Goal: Transaction & Acquisition: Purchase product/service

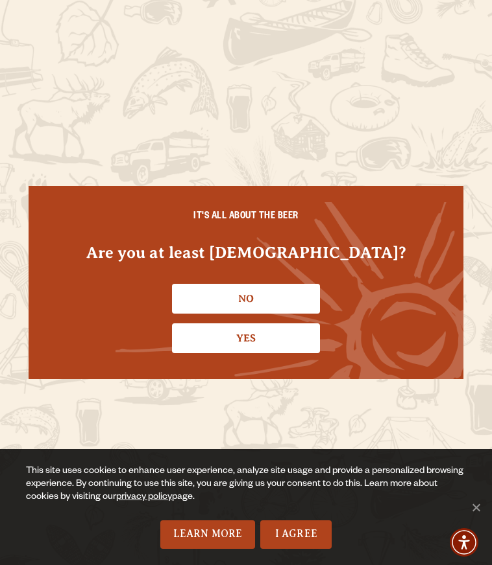
click at [316, 532] on link "I Agree" at bounding box center [295, 535] width 71 height 29
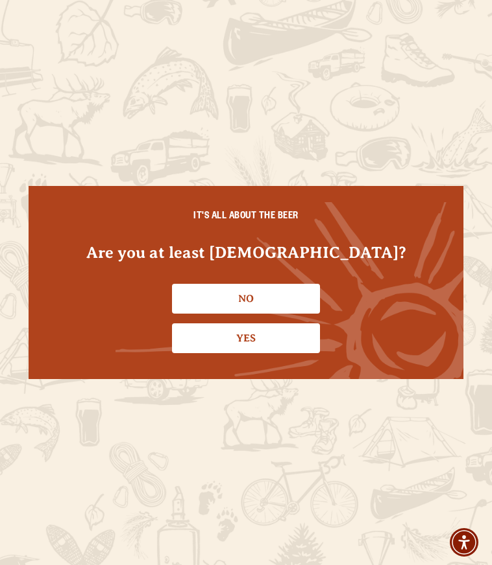
click at [270, 337] on link "Yes" at bounding box center [246, 339] width 148 height 30
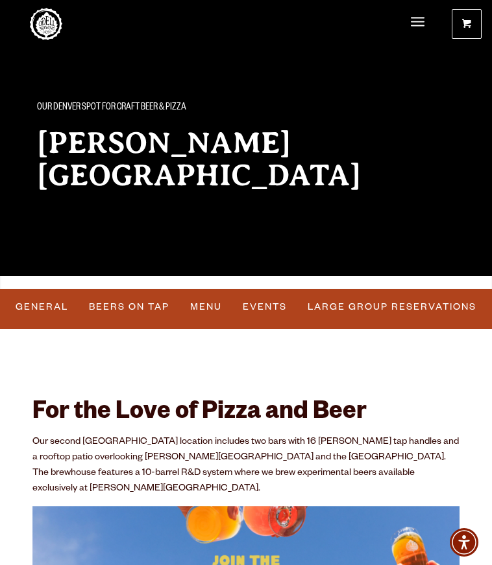
scroll to position [29, 0]
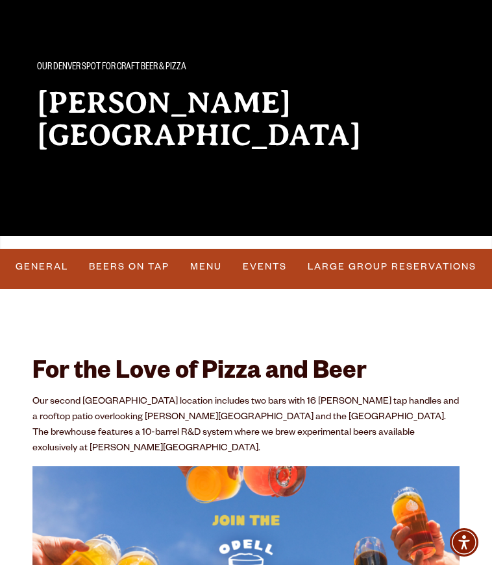
click at [47, 265] on link "General" at bounding box center [41, 267] width 63 height 30
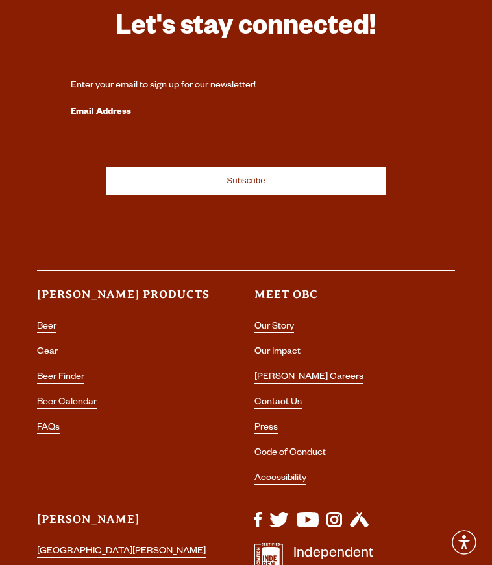
scroll to position [5061, 0]
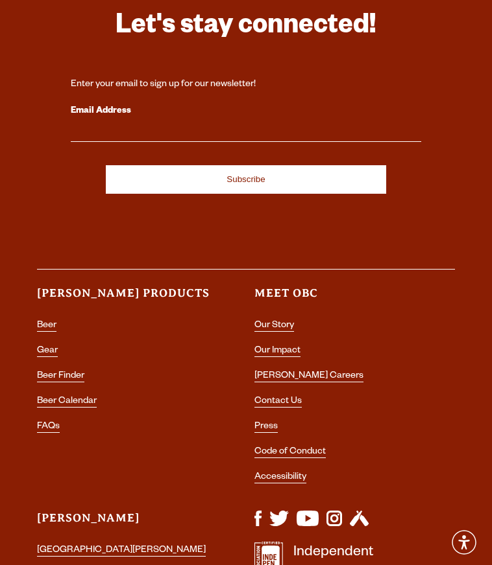
click at [53, 346] on link "Gear" at bounding box center [47, 351] width 21 height 11
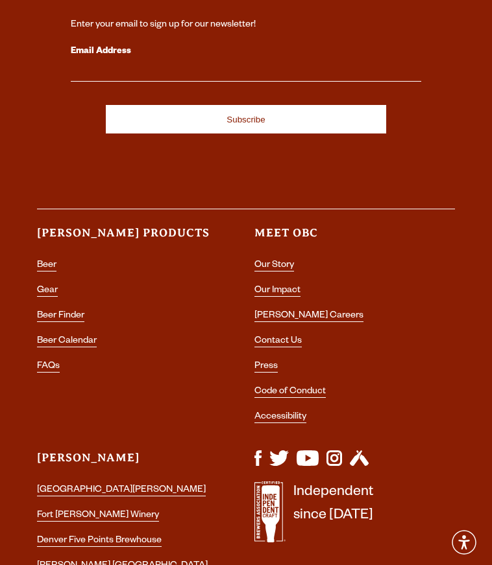
scroll to position [1088, 0]
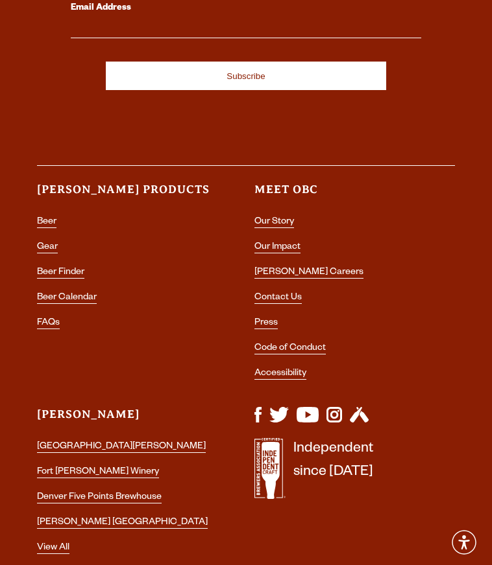
click at [120, 529] on link "[PERSON_NAME] [GEOGRAPHIC_DATA]" at bounding box center [122, 523] width 171 height 11
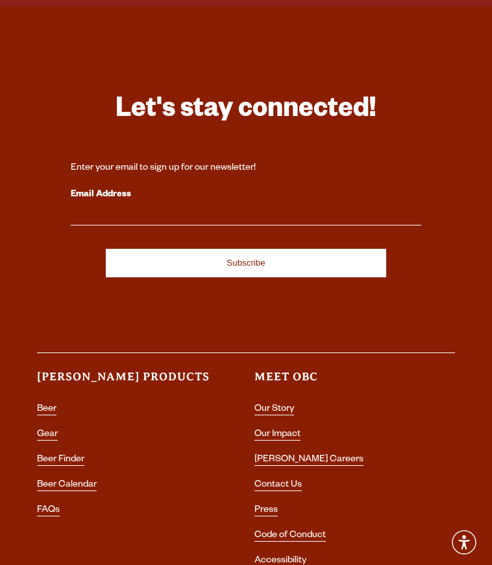
scroll to position [4956, 0]
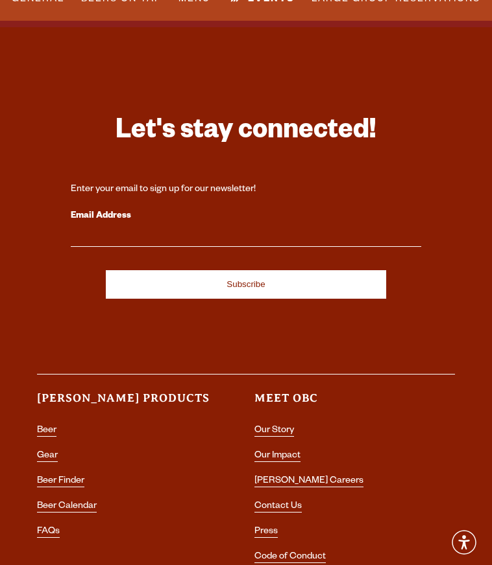
click at [56, 451] on link "Gear" at bounding box center [47, 456] width 21 height 11
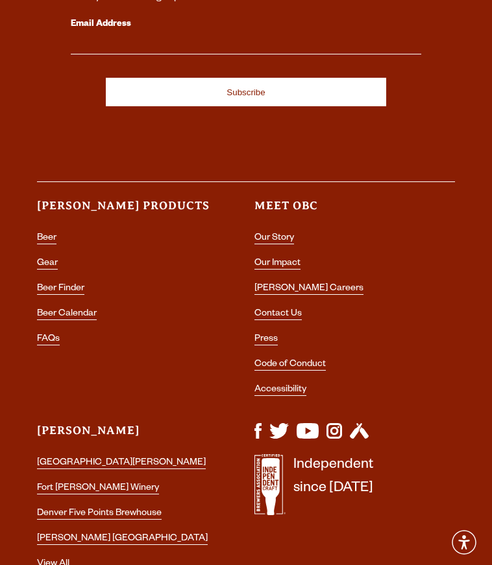
scroll to position [1073, 0]
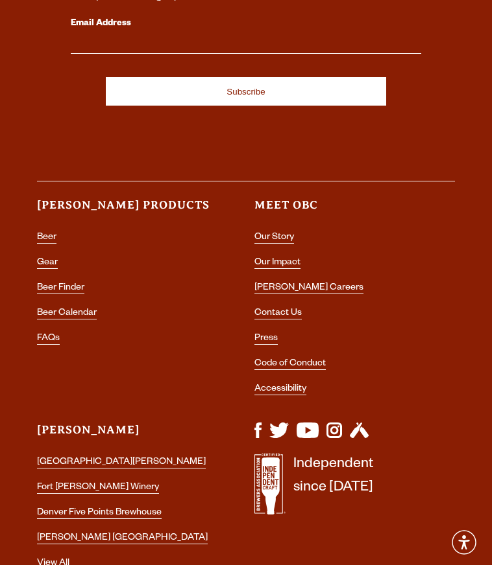
click at [56, 263] on link "Gear" at bounding box center [47, 263] width 21 height 11
